Goal: Task Accomplishment & Management: Complete application form

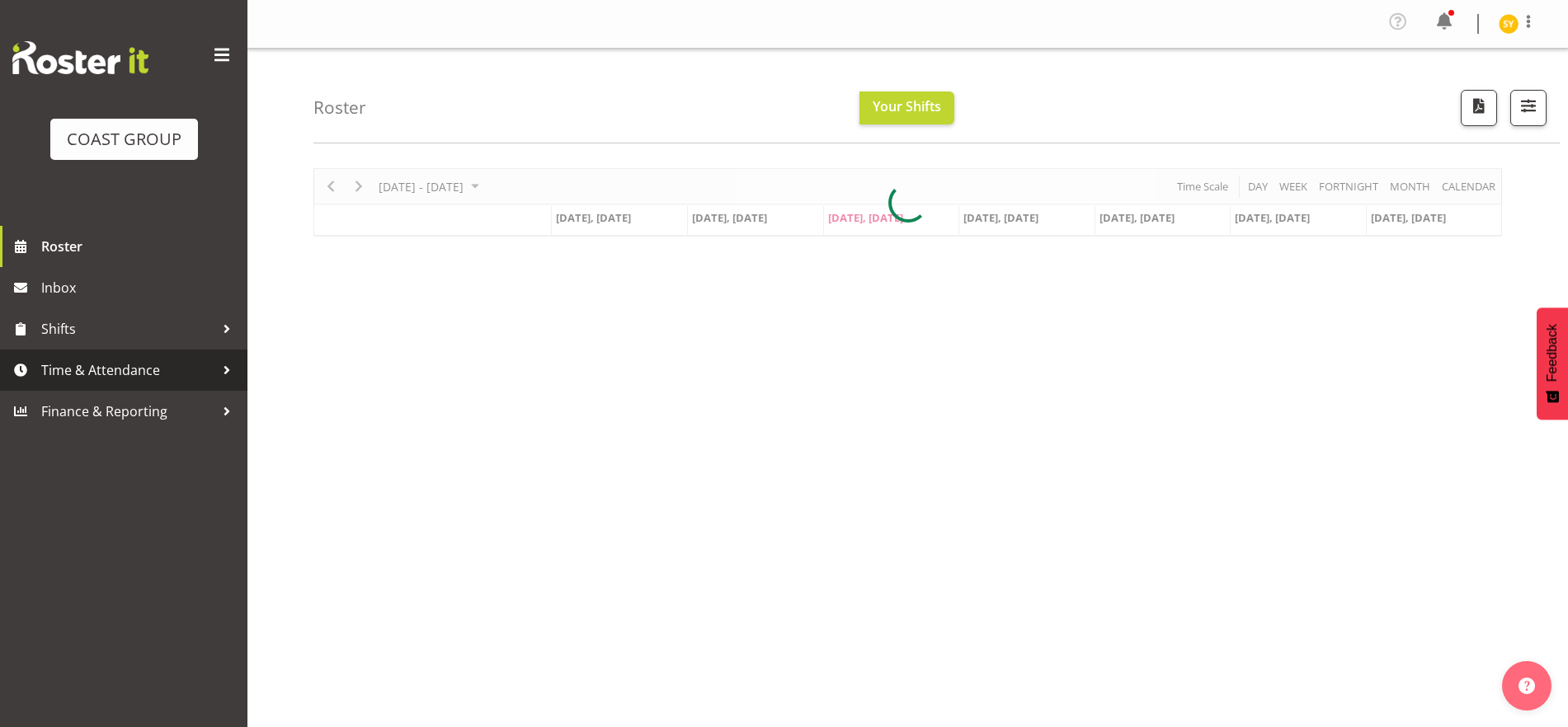
click at [72, 382] on link "Time & Attendance" at bounding box center [123, 370] width 248 height 41
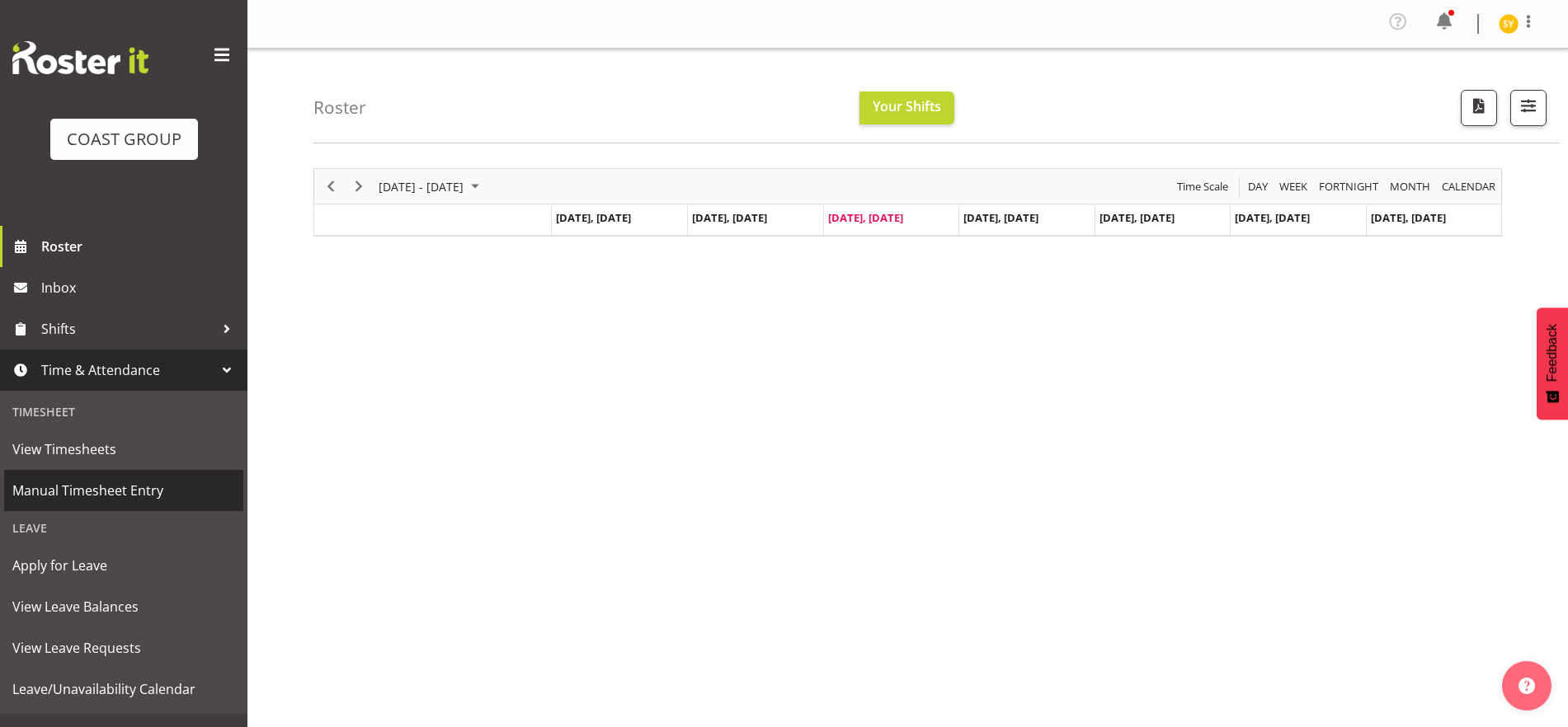
click at [93, 489] on span "Manual Timesheet Entry" at bounding box center [123, 490] width 223 height 25
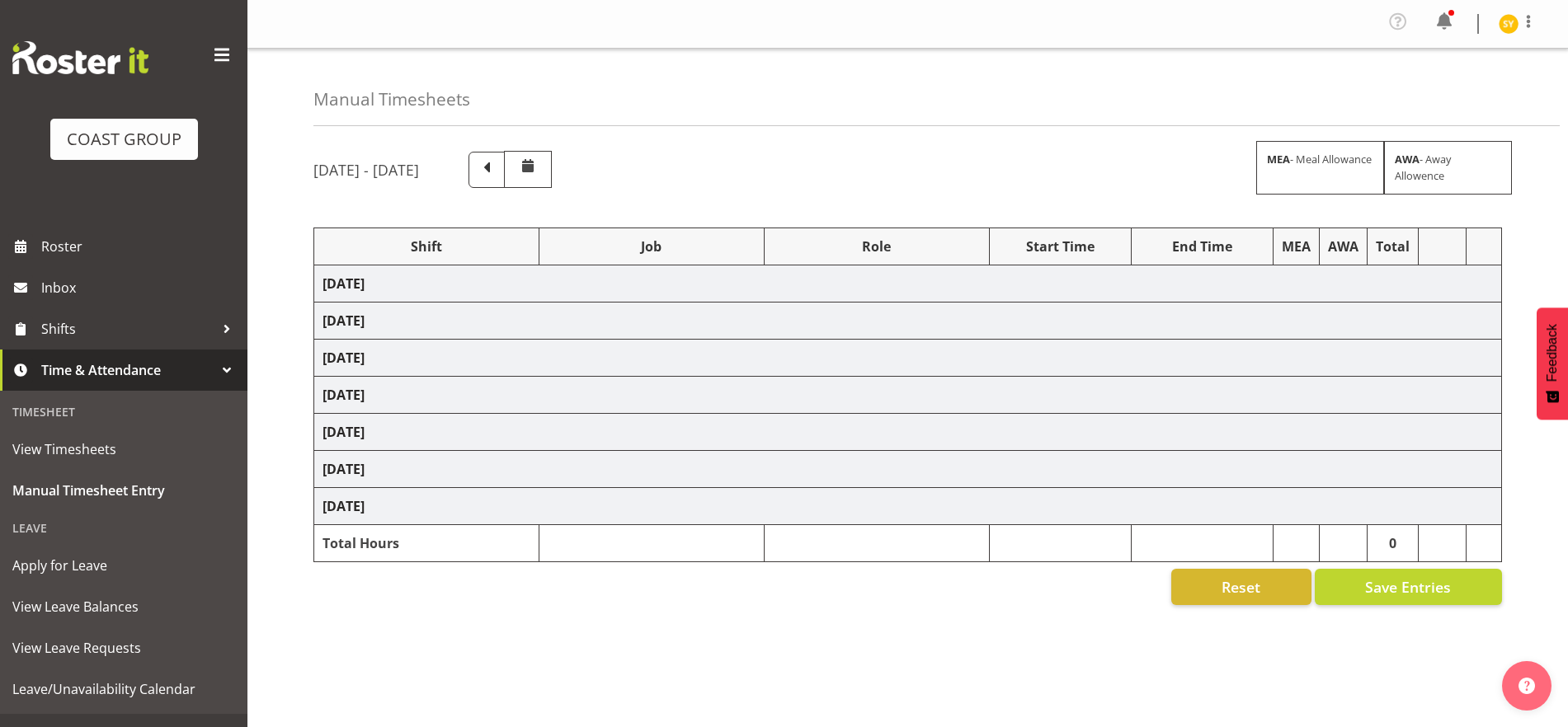
select select "69"
select select "22"
select select "30"
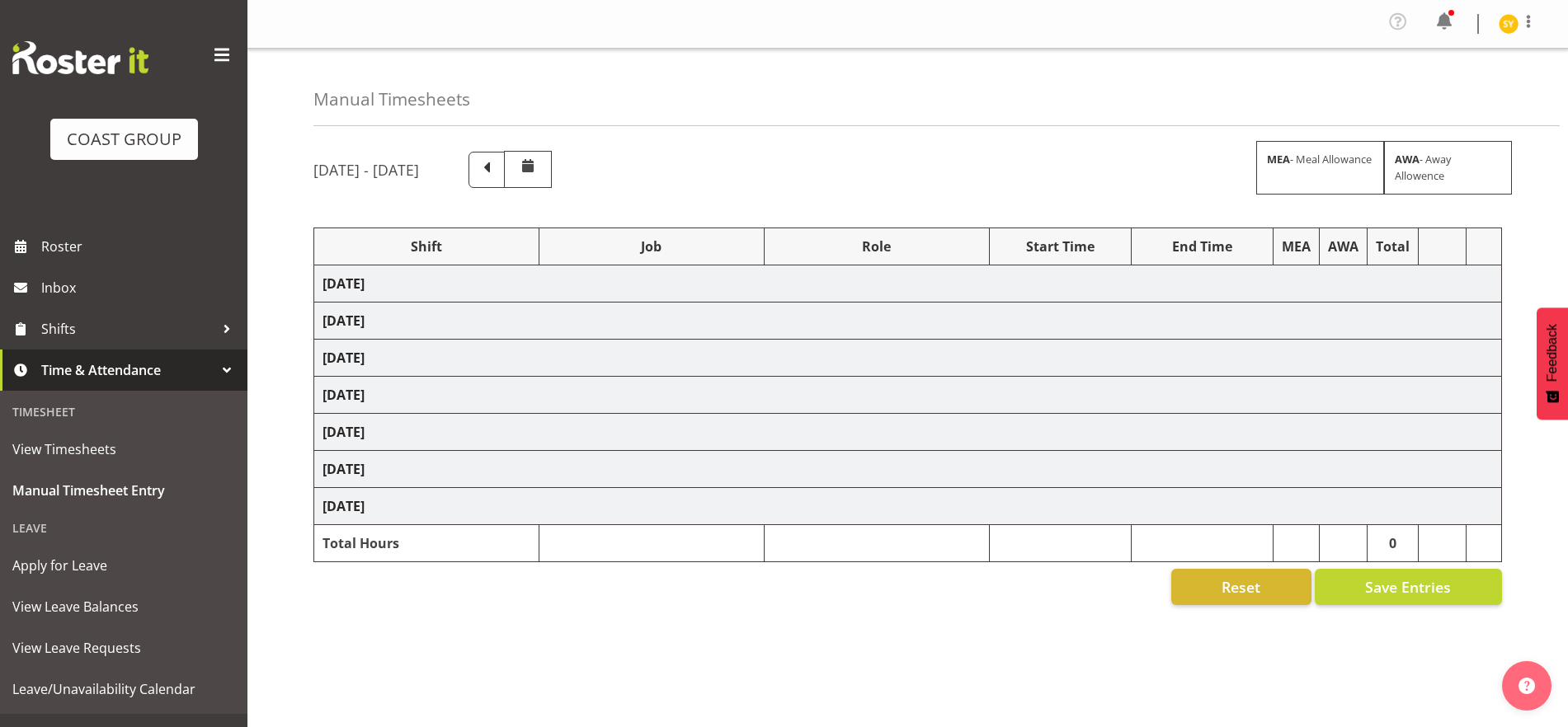
select select "69"
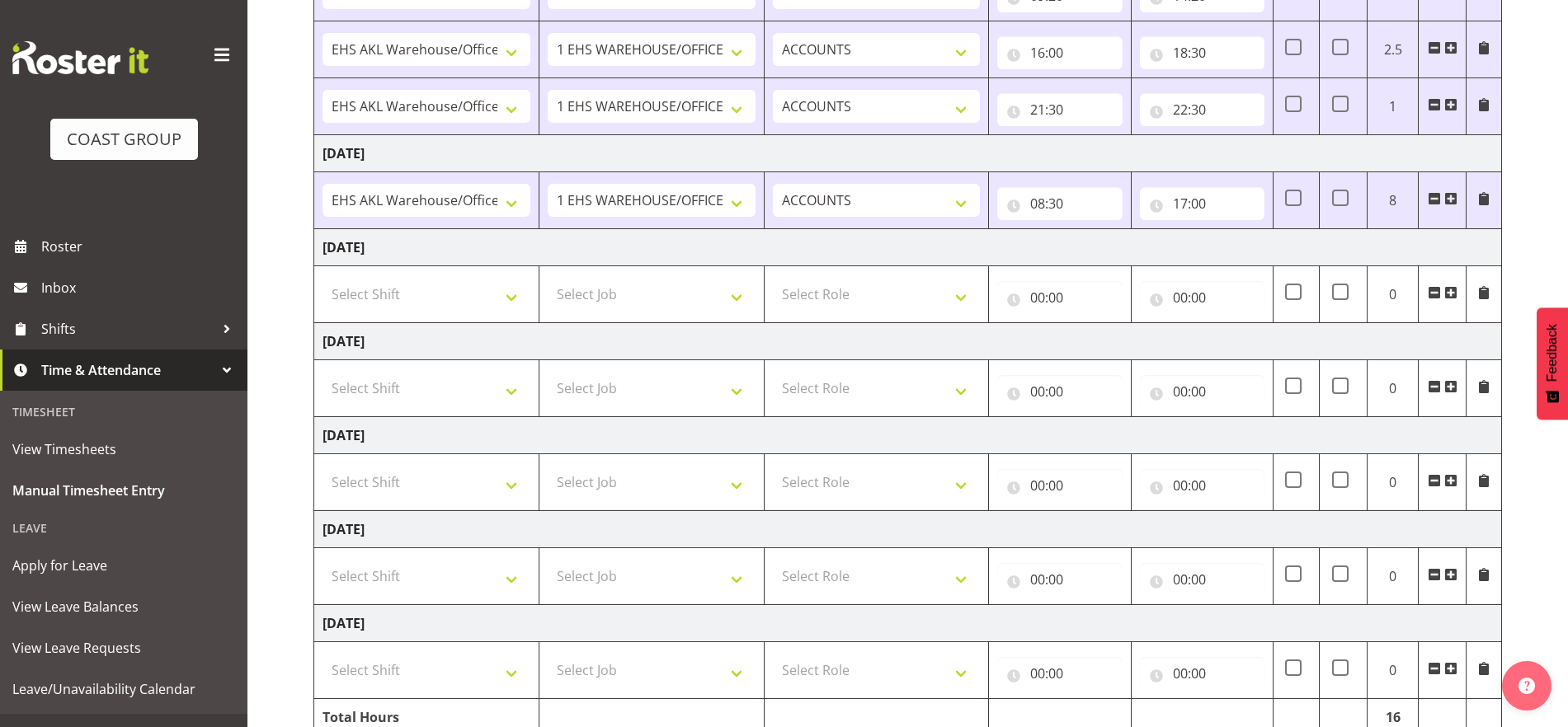
scroll to position [109, 0]
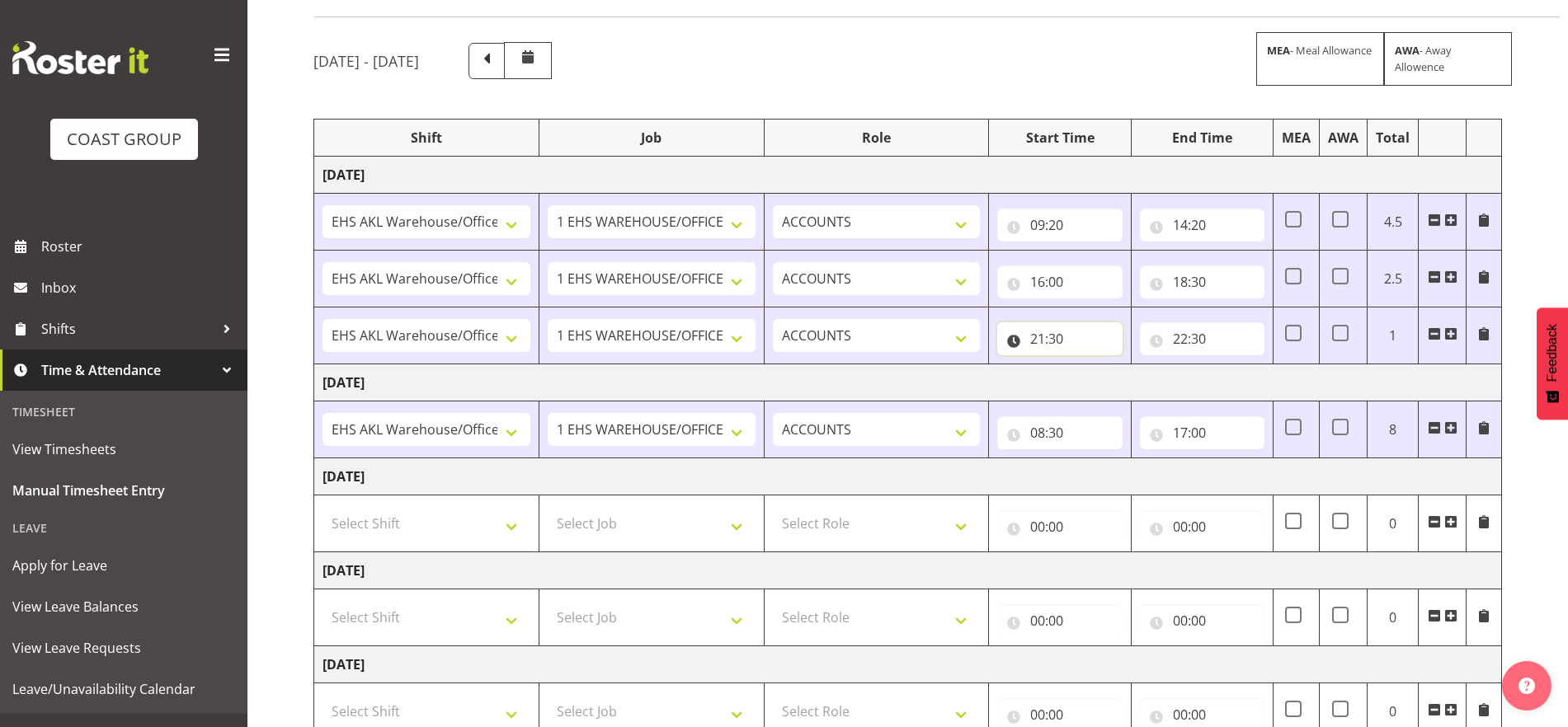
click at [1070, 341] on input "21:30" at bounding box center [1059, 338] width 124 height 33
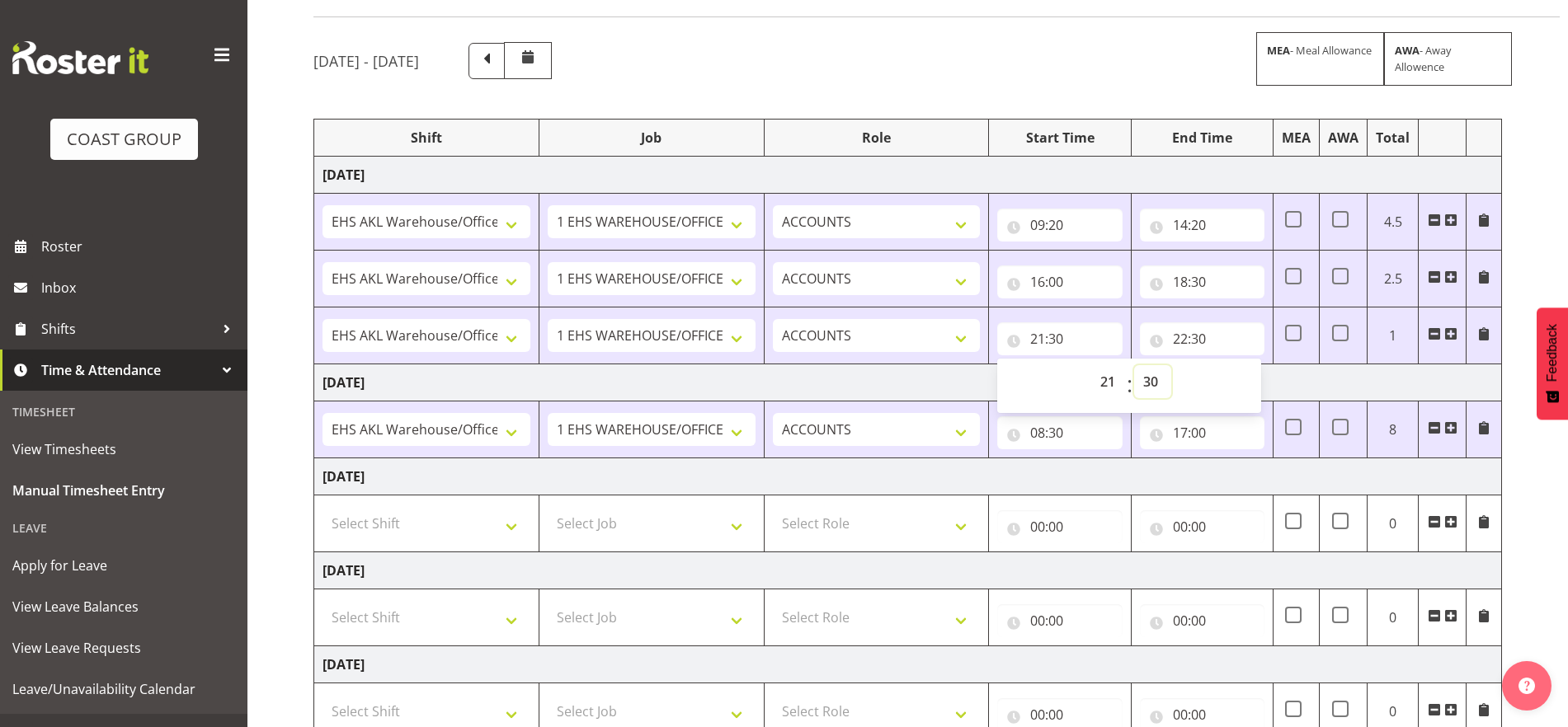
click at [1151, 379] on select "00 01 02 03 04 05 06 07 08 09 10 11 12 13 14 15 16 17 18 19 20 21 22 23 24 25 2…" at bounding box center [1152, 382] width 37 height 33
select select "15"
click at [1134, 365] on select "00 01 02 03 04 05 06 07 08 09 10 11 12 13 14 15 16 17 18 19 20 21 22 23 24 25 2…" at bounding box center [1152, 382] width 37 height 33
type input "21:15"
click at [1208, 344] on input "22:30" at bounding box center [1202, 338] width 124 height 33
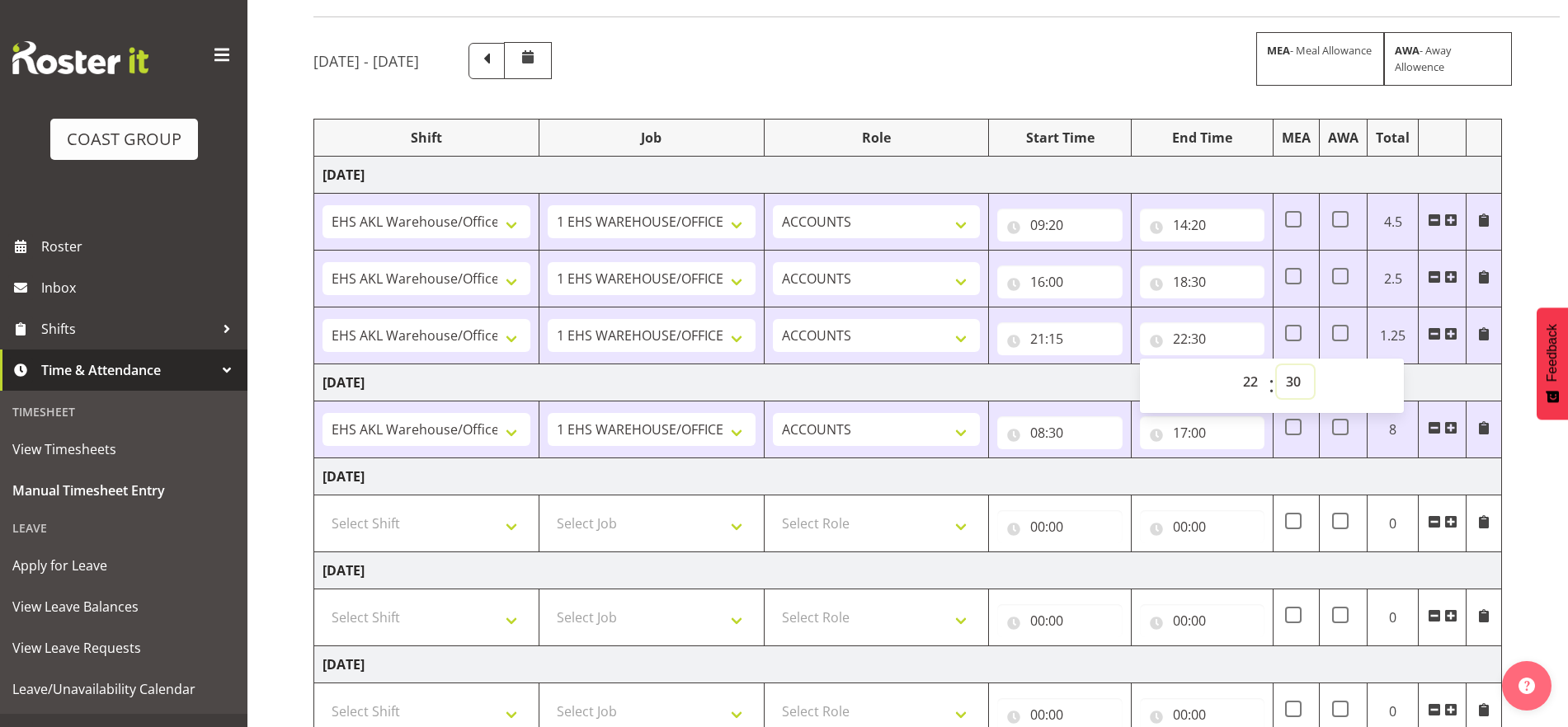
click at [1310, 381] on select "00 01 02 03 04 05 06 07 08 09 10 11 12 13 14 15 16 17 18 19 20 21 22 23 24 25 2…" at bounding box center [1295, 382] width 37 height 33
select select "15"
click at [1277, 365] on select "00 01 02 03 04 05 06 07 08 09 10 11 12 13 14 15 16 17 18 19 20 21 22 23 24 25 2…" at bounding box center [1295, 382] width 37 height 33
type input "22:15"
click at [1419, 381] on td "Thursday 28th August 2025" at bounding box center [907, 382] width 1187 height 37
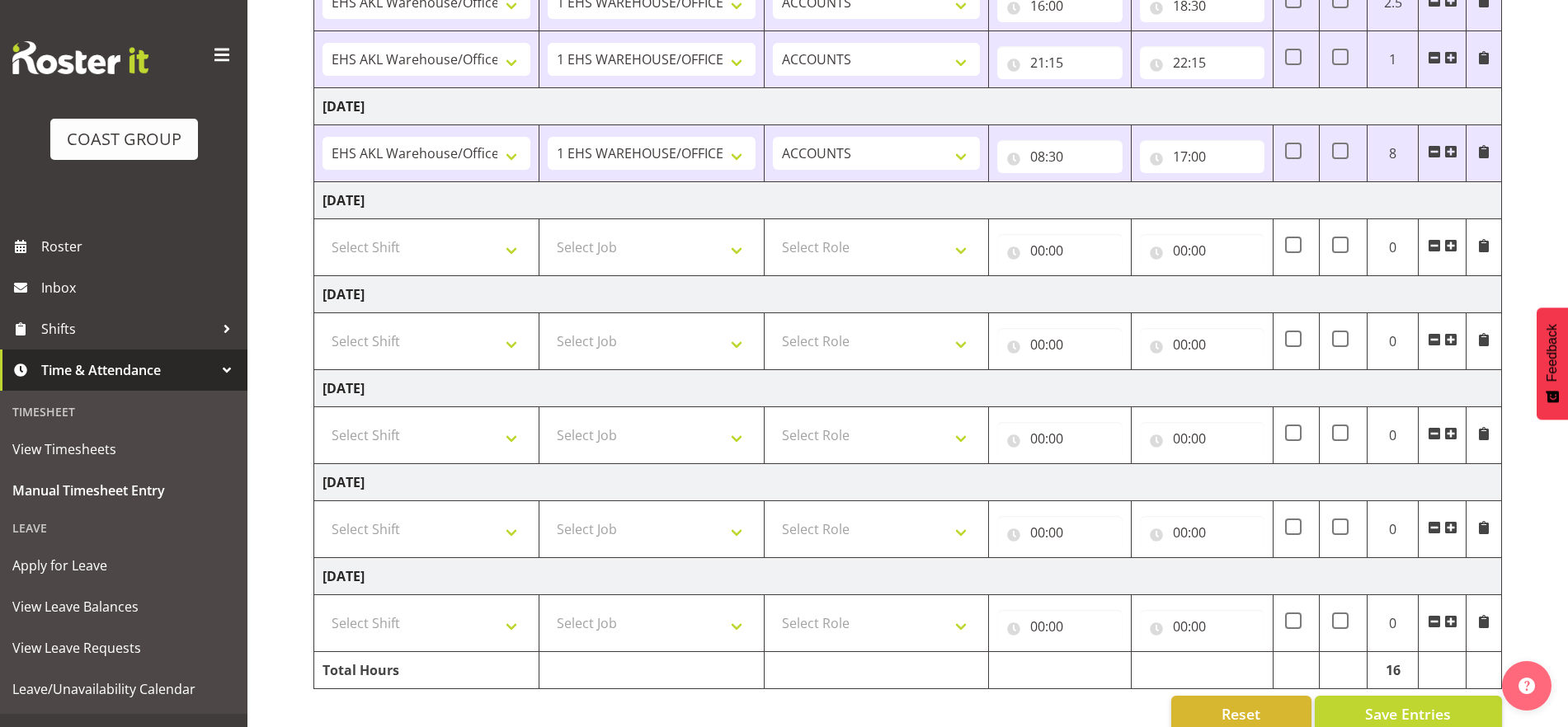
scroll to position [418, 0]
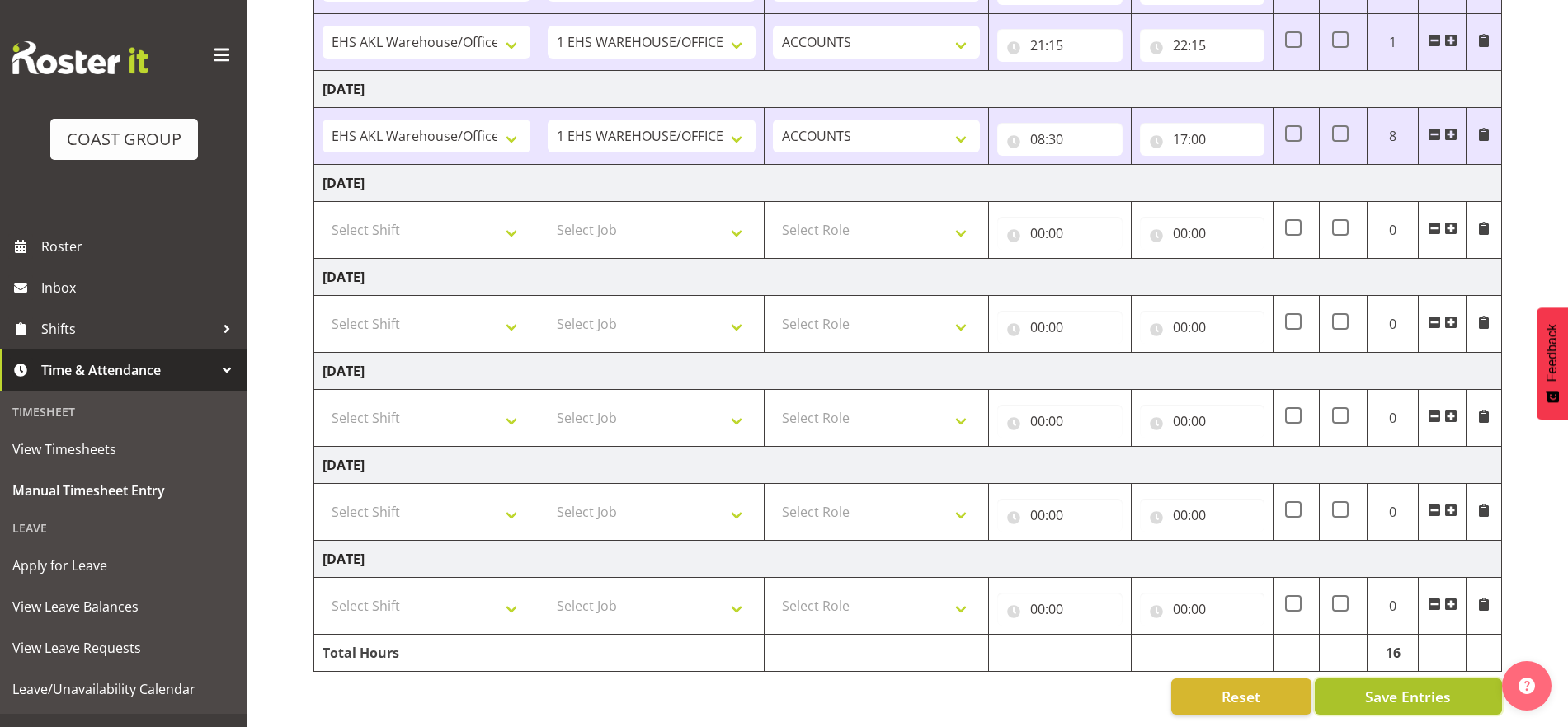
click at [1402, 690] on span "Save Entries" at bounding box center [1407, 697] width 85 height 22
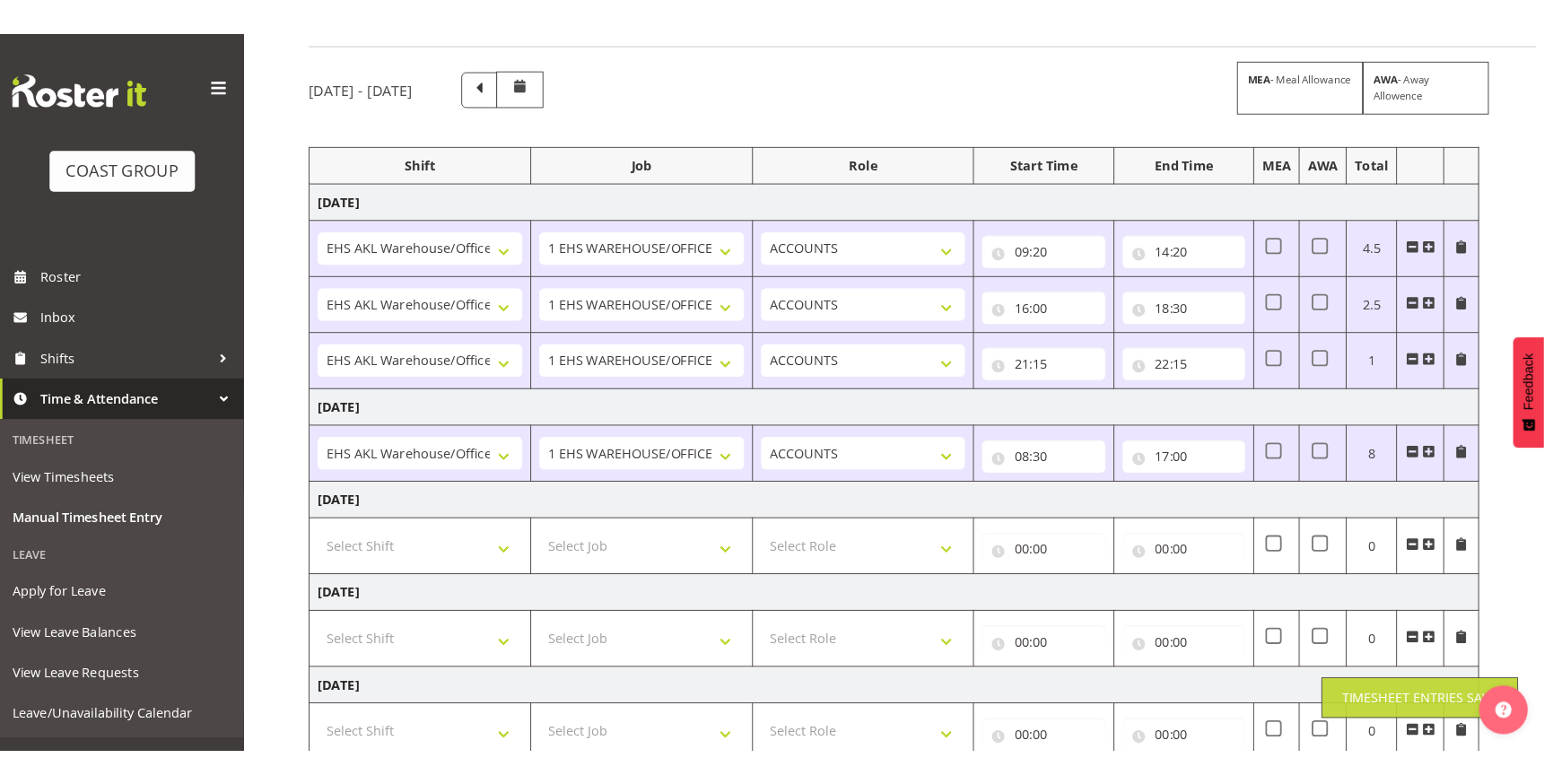
scroll to position [118, 0]
